Goal: Navigation & Orientation: Understand site structure

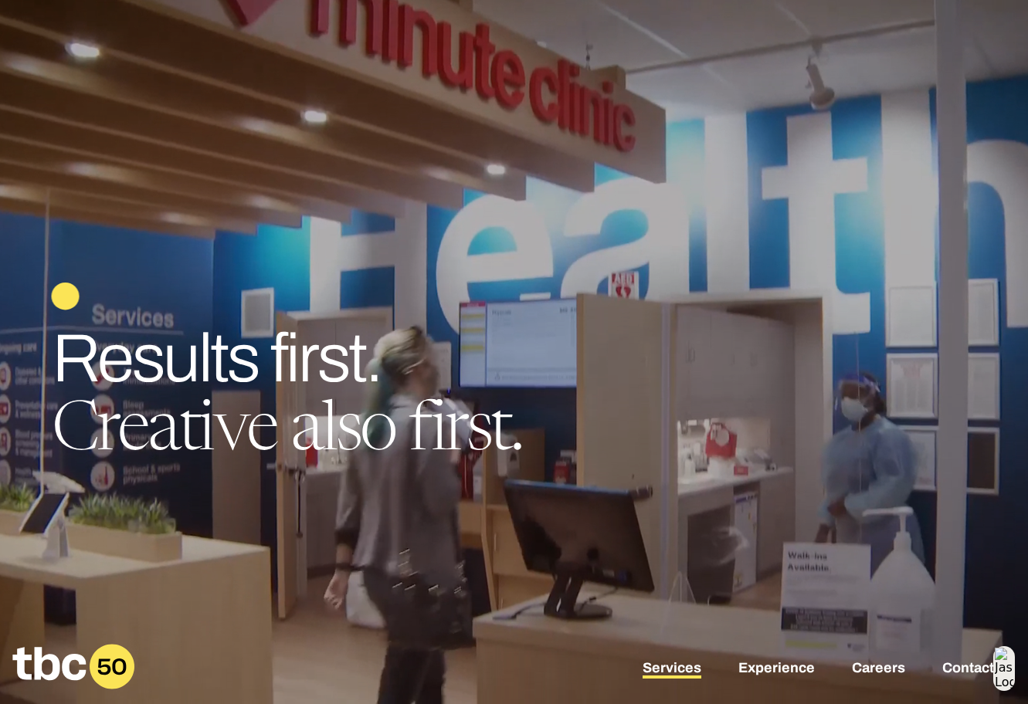
click at [682, 664] on link "Services" at bounding box center [671, 669] width 59 height 19
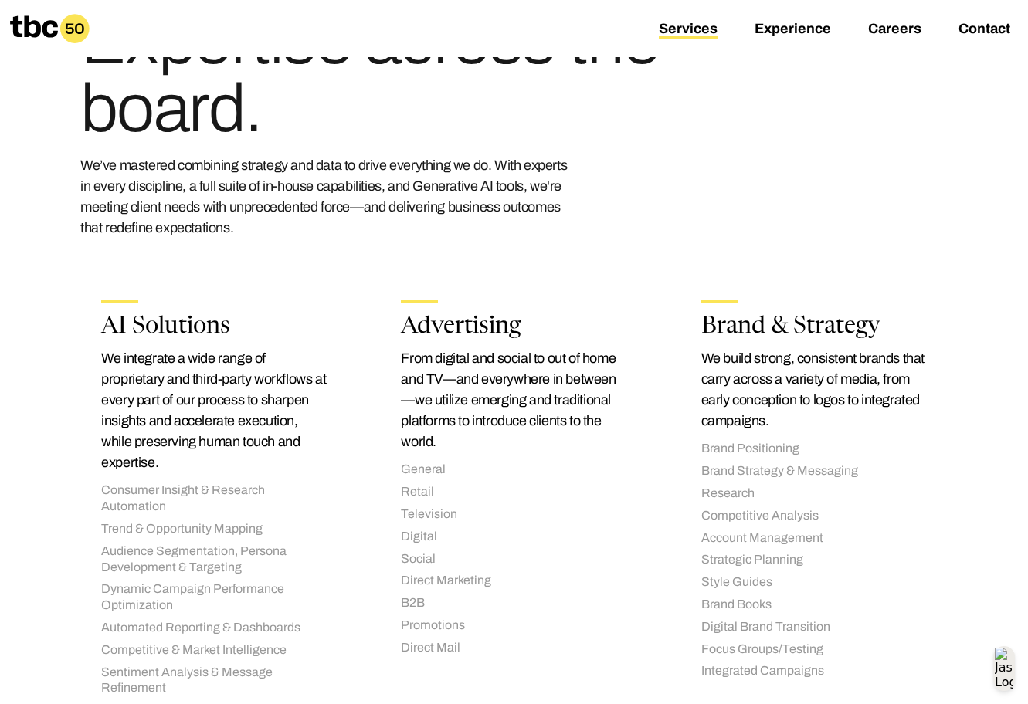
scroll to position [216, 0]
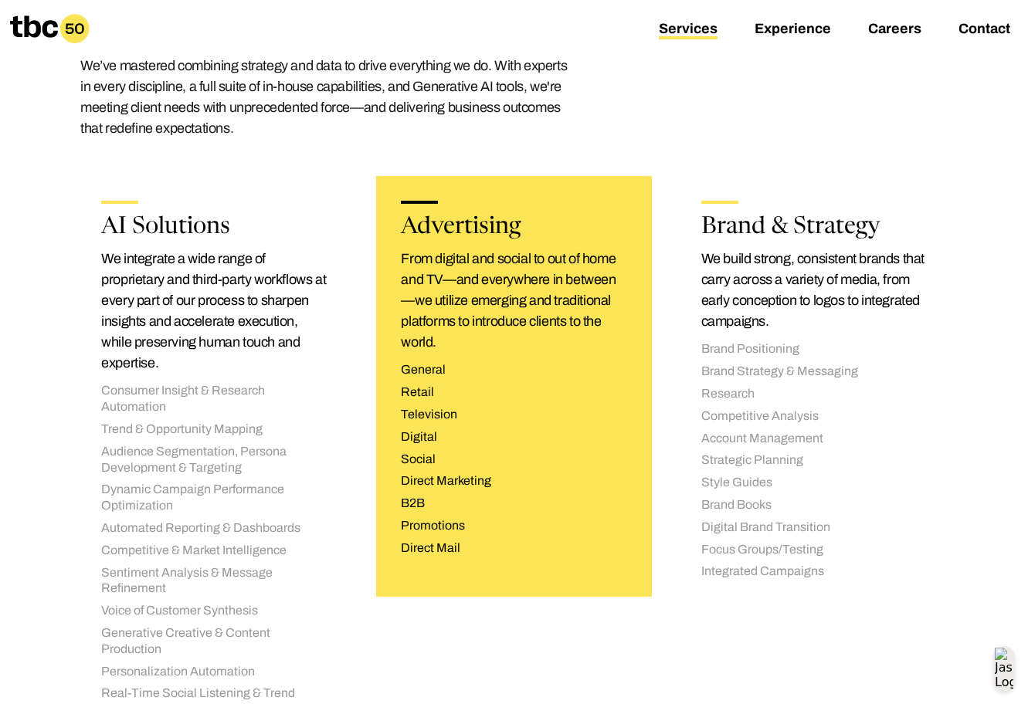
click at [420, 415] on li "Television" at bounding box center [513, 415] width 225 height 16
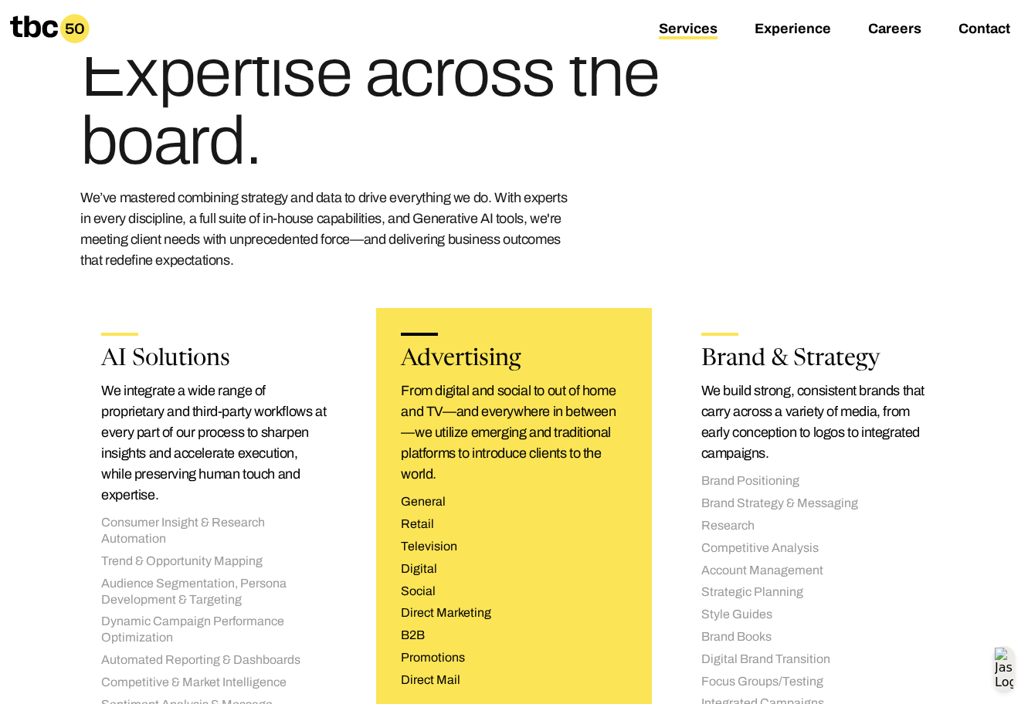
scroll to position [0, 0]
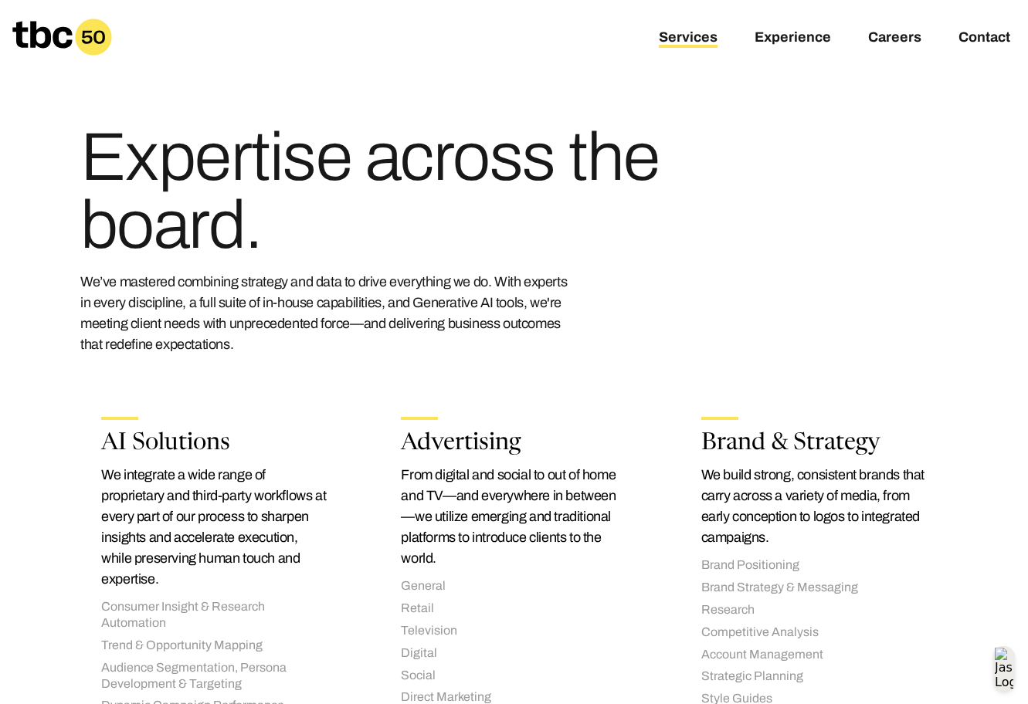
click at [59, 33] on icon at bounding box center [41, 34] width 59 height 27
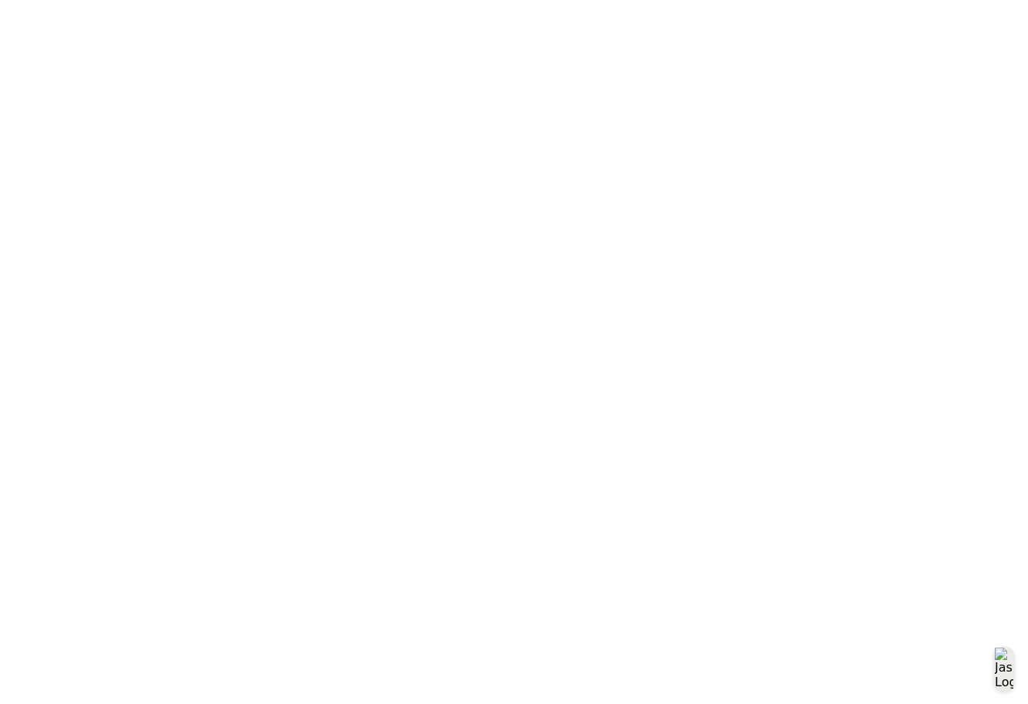
scroll to position [0, 112]
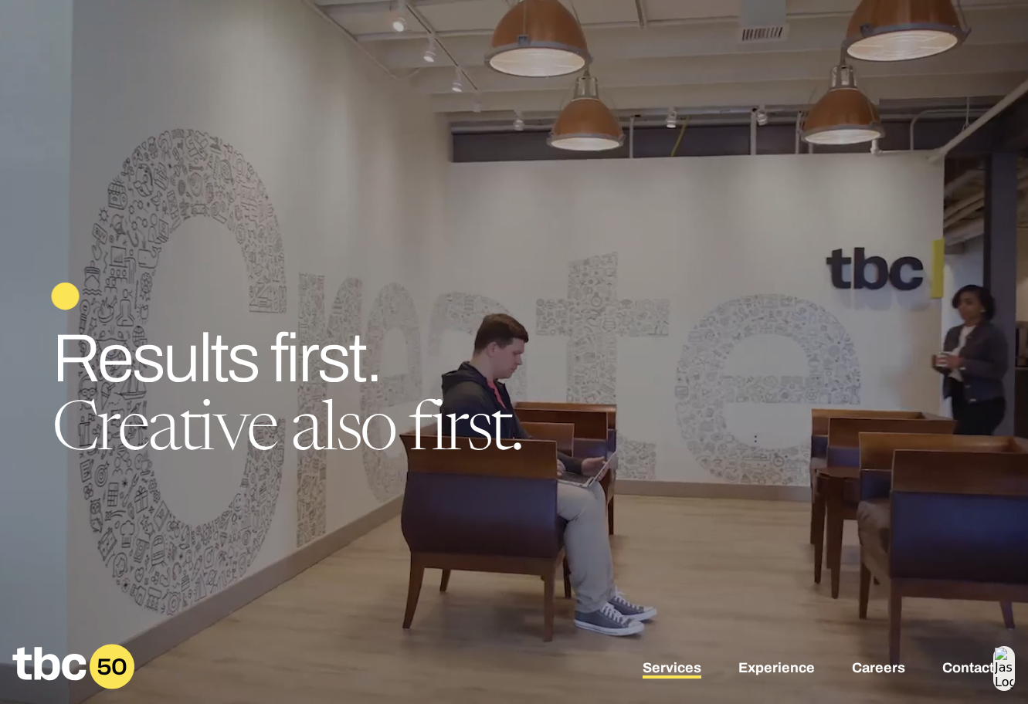
click at [690, 666] on link "Services" at bounding box center [671, 669] width 59 height 19
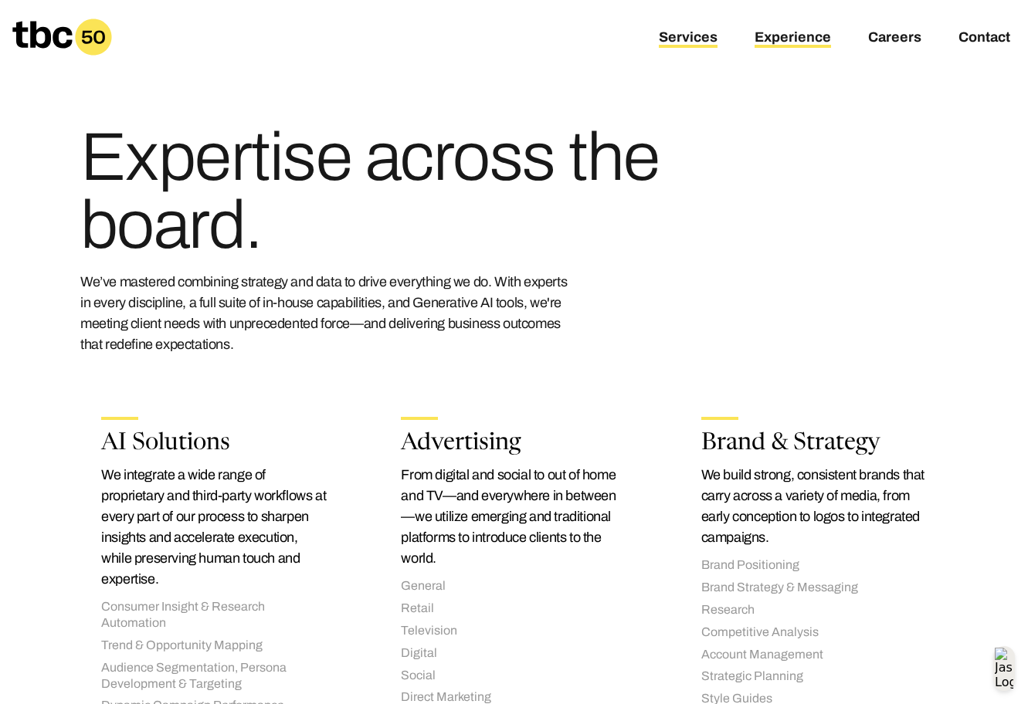
click at [802, 34] on link "Experience" at bounding box center [792, 38] width 76 height 19
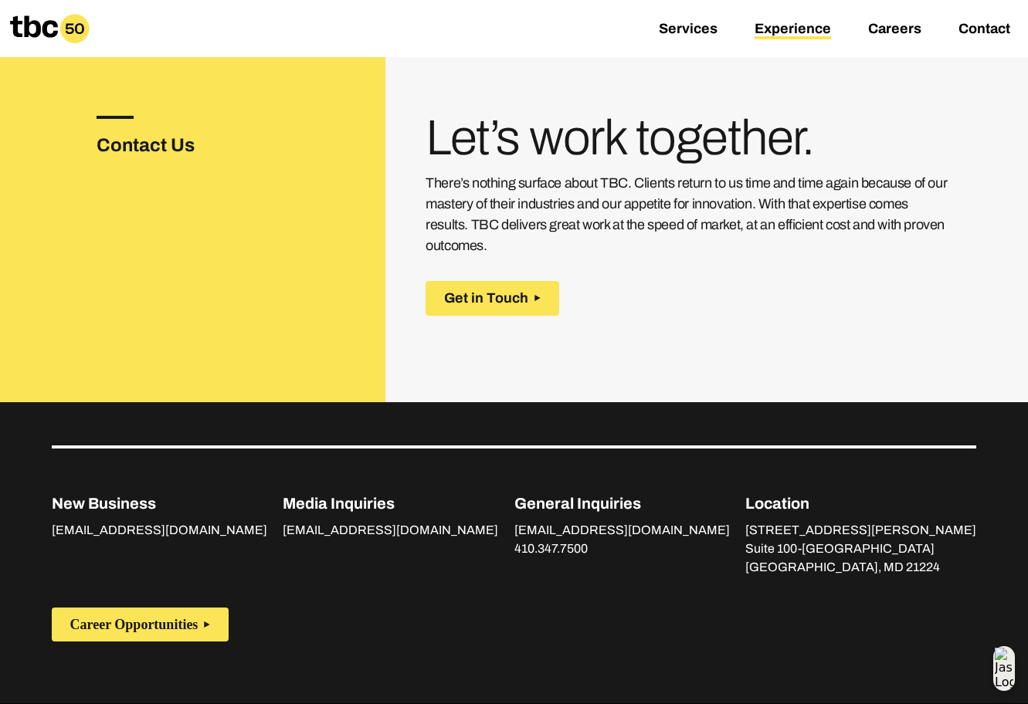
scroll to position [1960, 0]
